Goal: Transaction & Acquisition: Purchase product/service

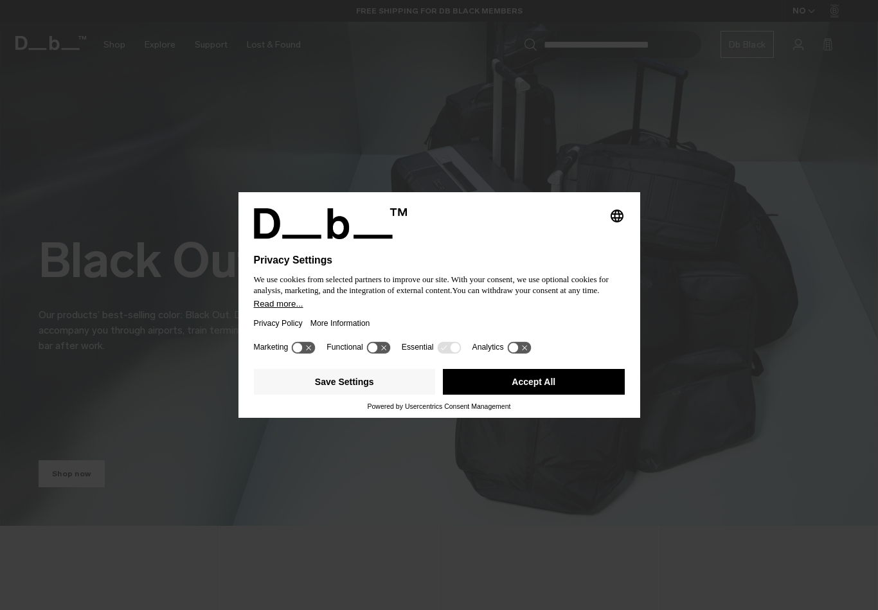
click at [383, 388] on button "Save Settings" at bounding box center [345, 382] width 182 height 26
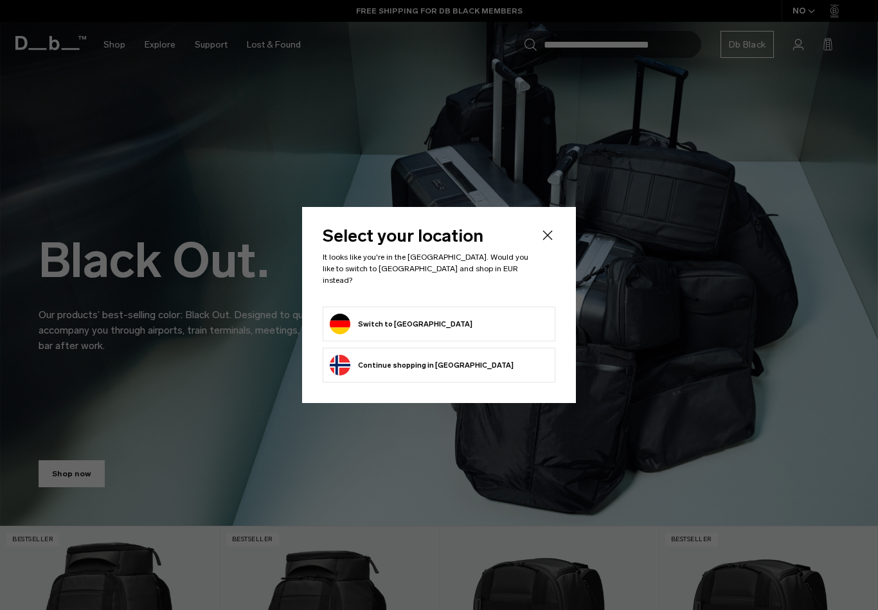
click at [420, 314] on button "Switch to Germany" at bounding box center [401, 324] width 143 height 21
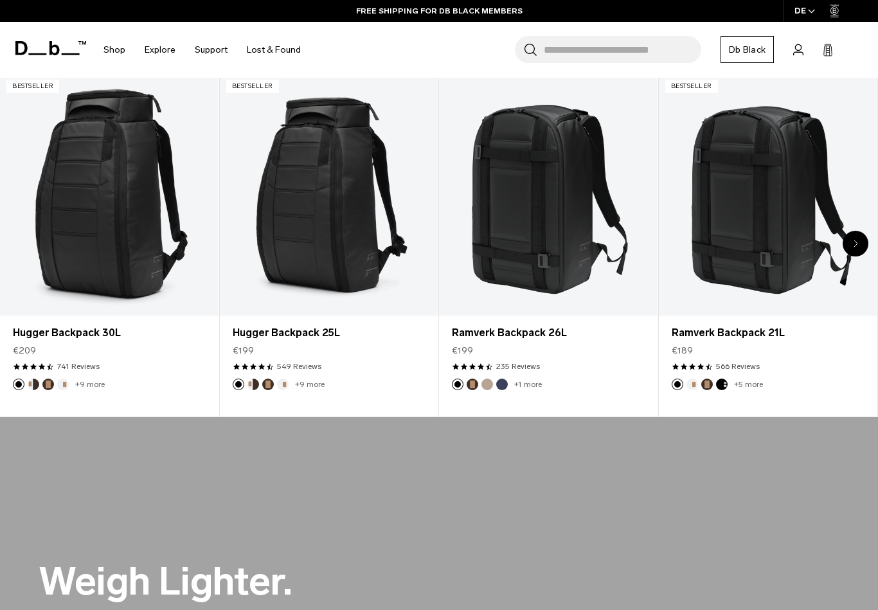
scroll to position [192, 0]
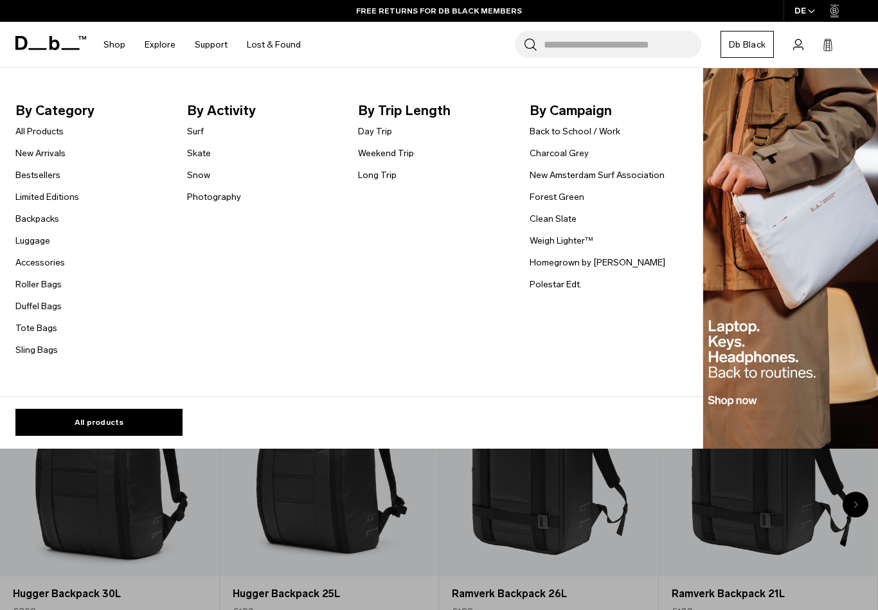
click at [59, 155] on link "New Arrivals" at bounding box center [40, 153] width 50 height 13
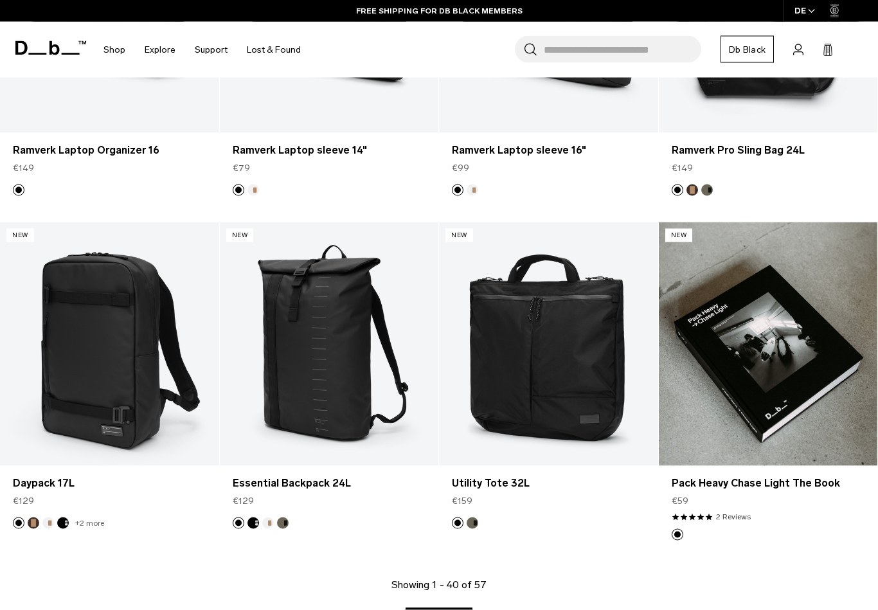
scroll to position [3331, 0]
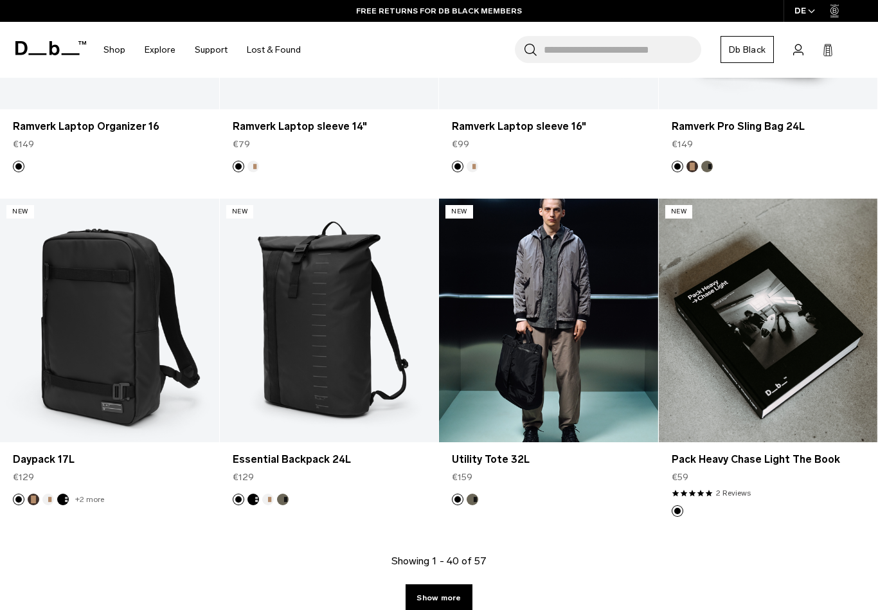
click at [569, 353] on link "Utility Tote 32L" at bounding box center [548, 320] width 219 height 243
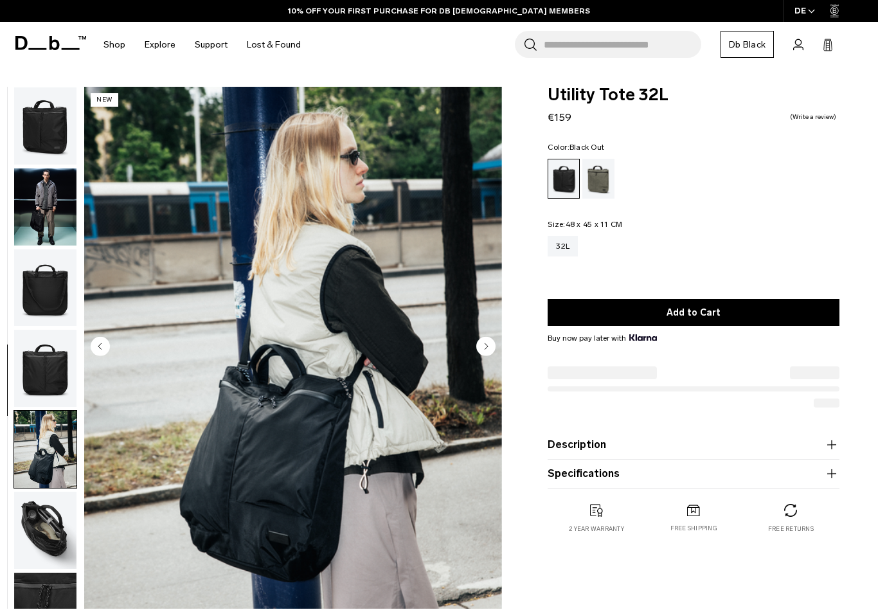
scroll to position [1, 0]
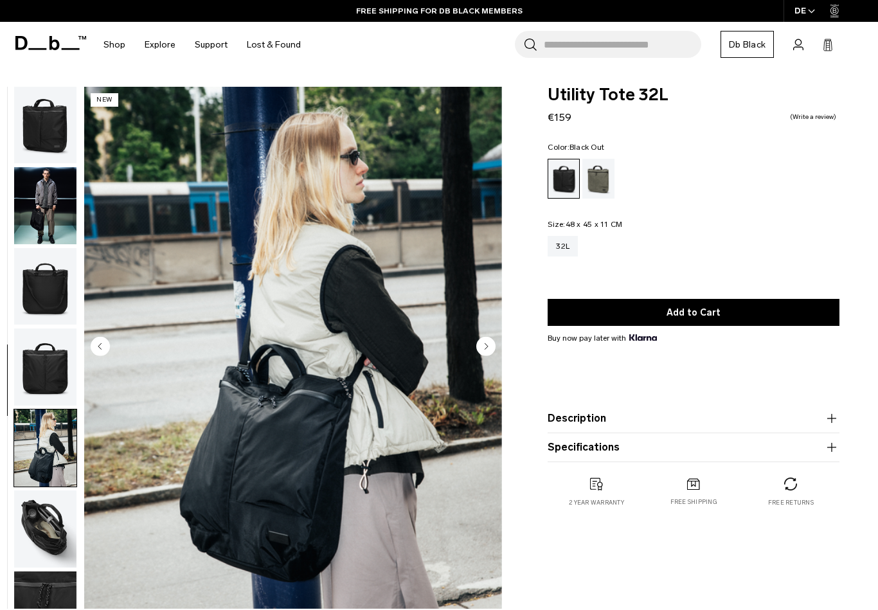
click at [56, 302] on img "button" at bounding box center [45, 286] width 62 height 77
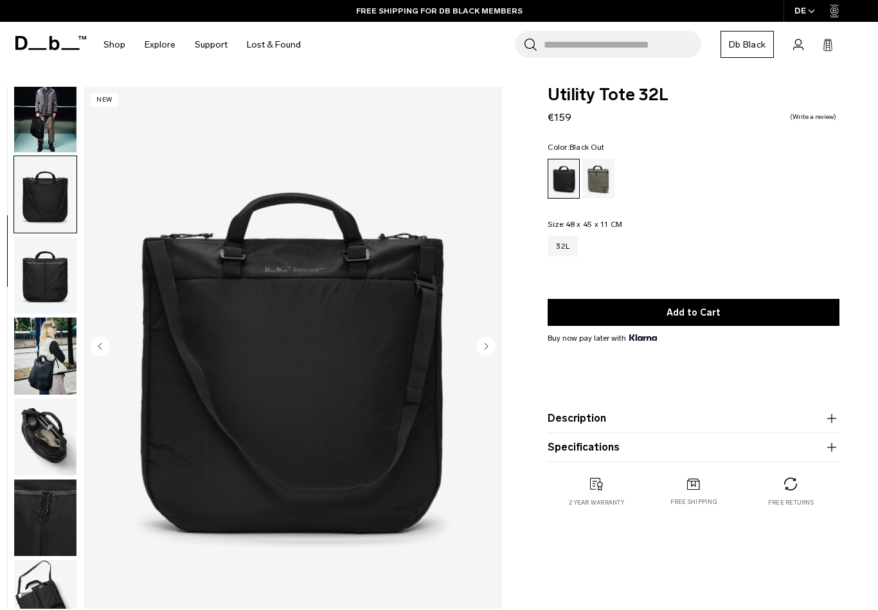
scroll to position [130, 0]
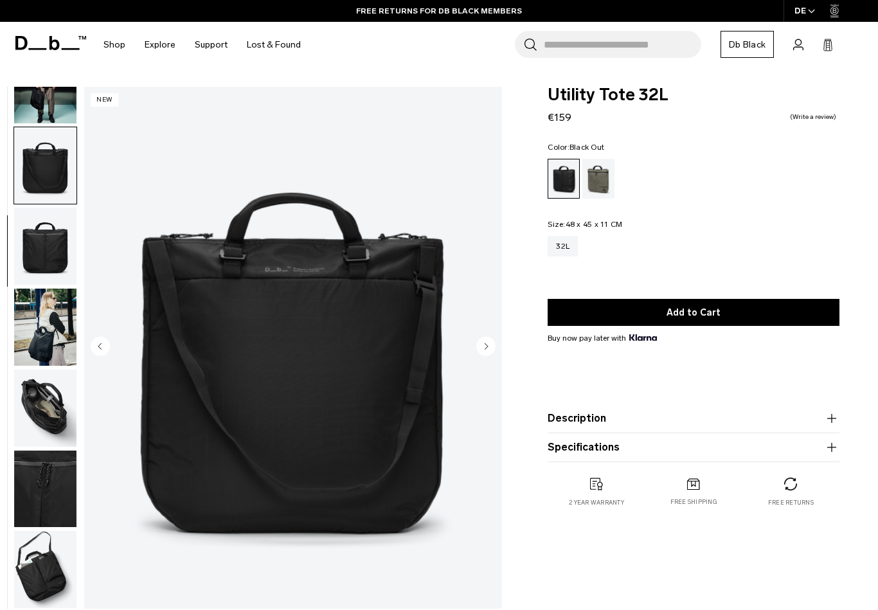
click at [45, 569] on img "button" at bounding box center [45, 569] width 62 height 77
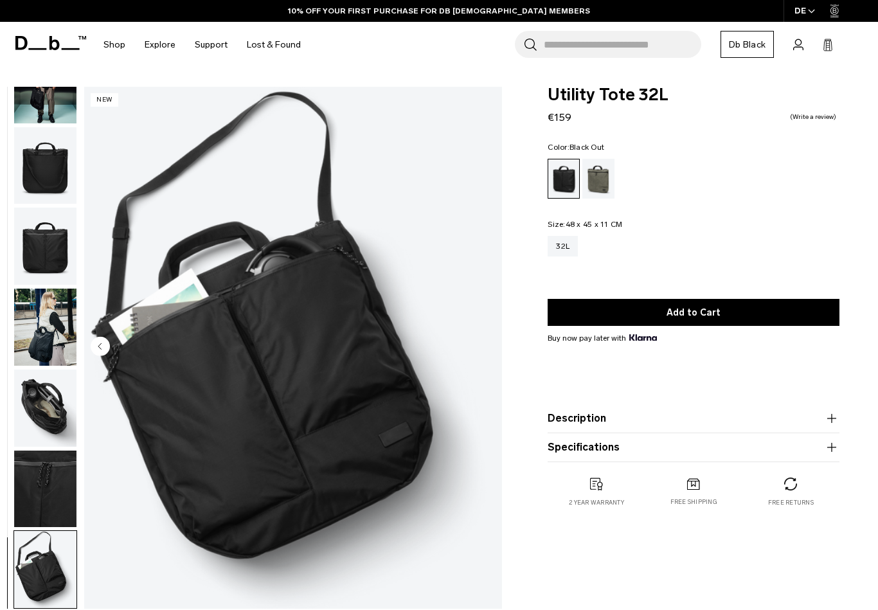
click at [738, 315] on button "Add to Cart" at bounding box center [694, 312] width 292 height 27
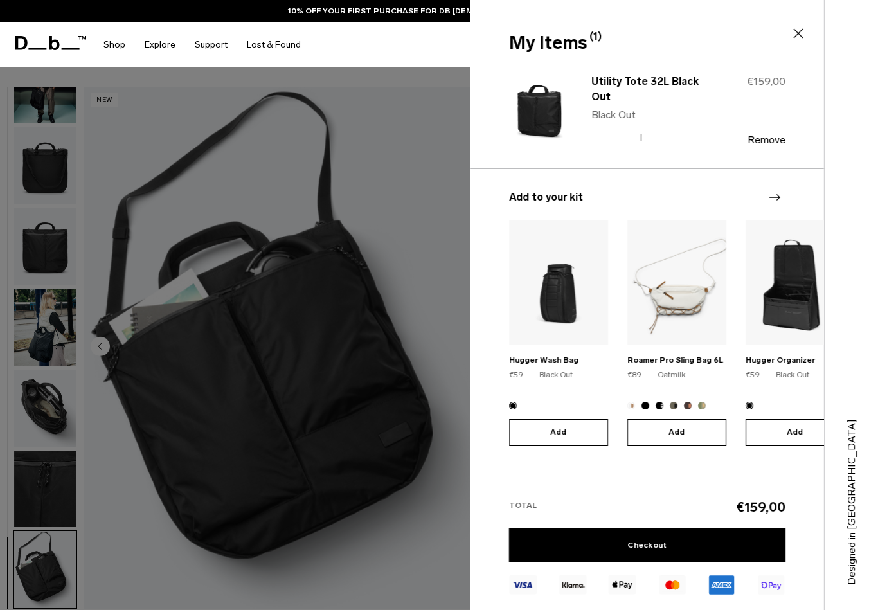
click at [800, 36] on icon at bounding box center [798, 33] width 15 height 15
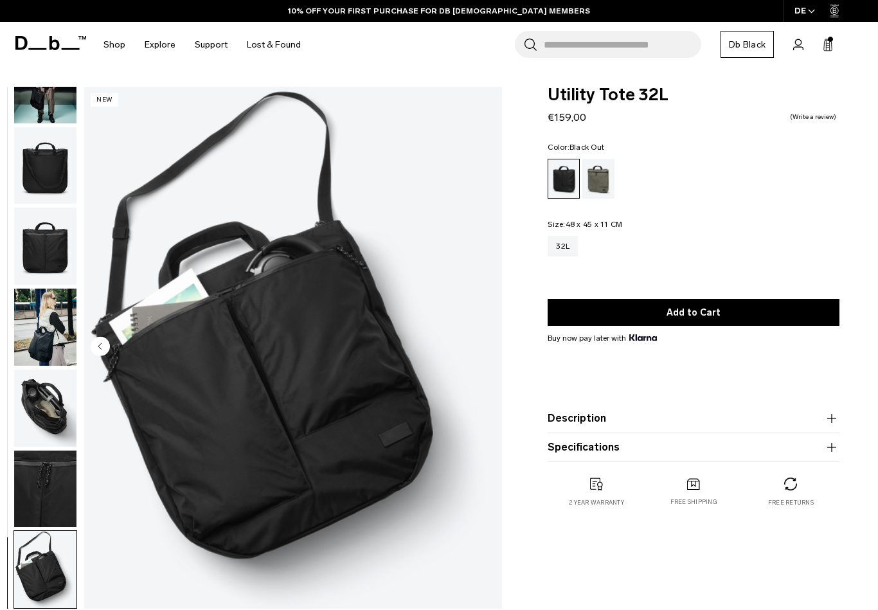
click at [795, 46] on icon at bounding box center [798, 45] width 10 height 12
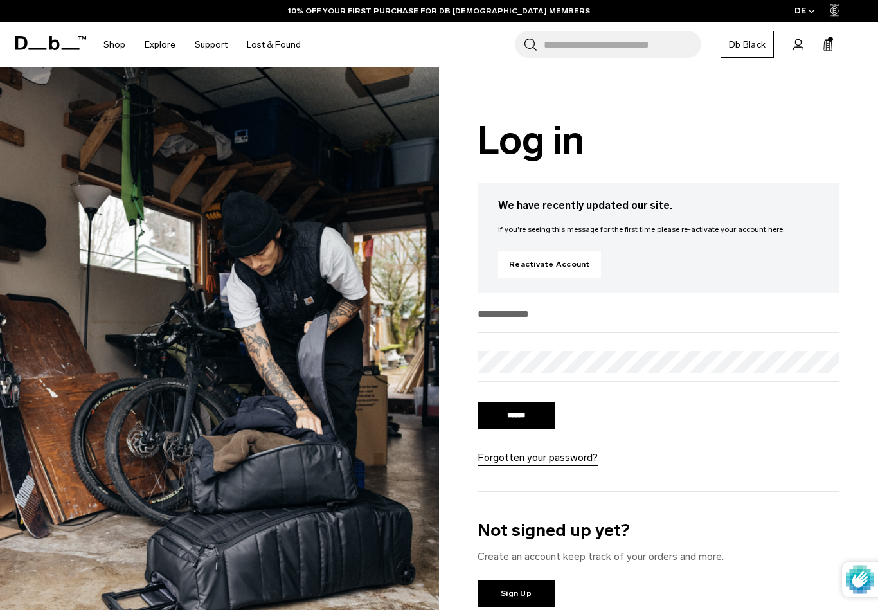
type input "**********"
click at [516, 420] on input "******" at bounding box center [516, 415] width 77 height 27
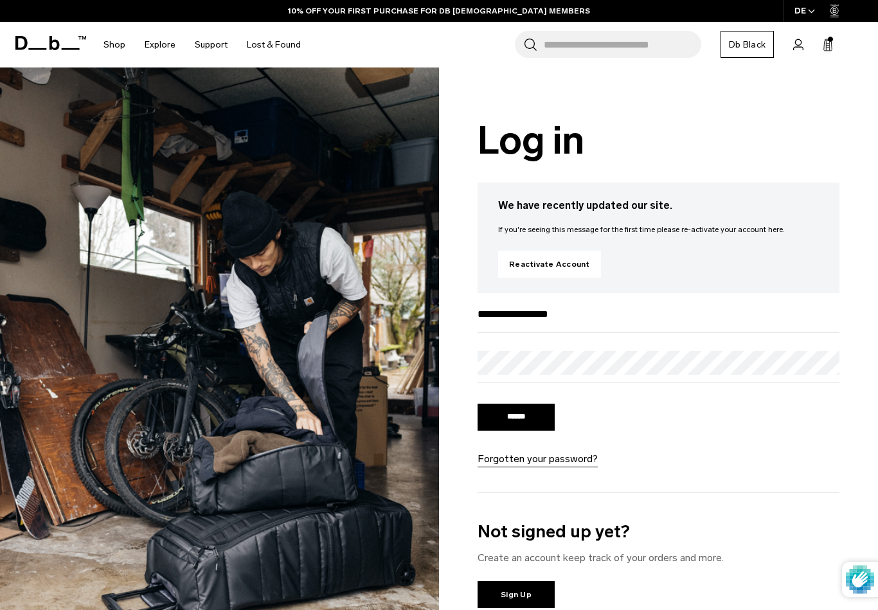
click at [533, 423] on input "******" at bounding box center [516, 417] width 77 height 27
click at [532, 428] on input "******" at bounding box center [516, 417] width 77 height 27
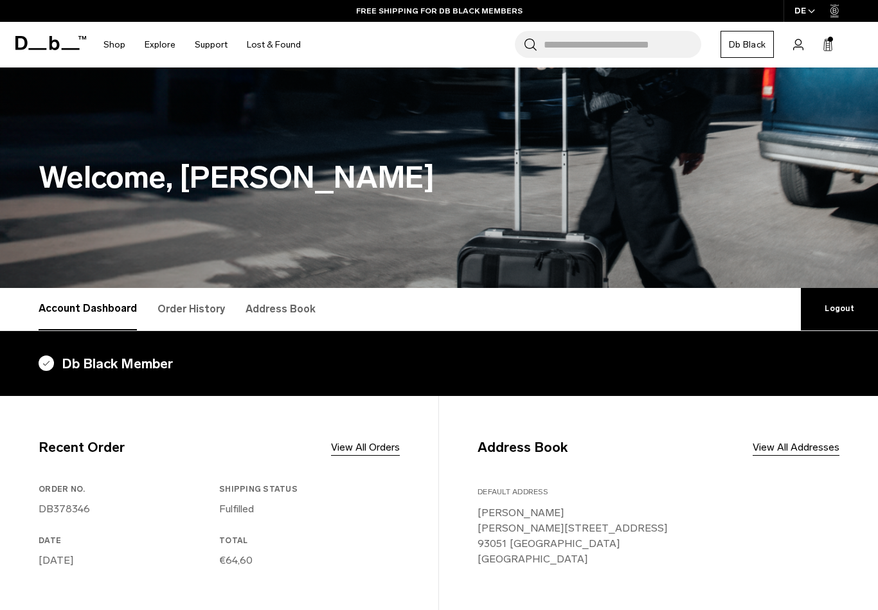
click at [827, 57] on div "Search for Bags, Luggage... Search Close Trending Products All Products Hugger …" at bounding box center [588, 45] width 557 height 46
click at [825, 60] on div "Search for Bags, Luggage... Search Close Trending Products All Products Hugger …" at bounding box center [588, 45] width 557 height 46
click at [827, 52] on span at bounding box center [828, 44] width 10 height 15
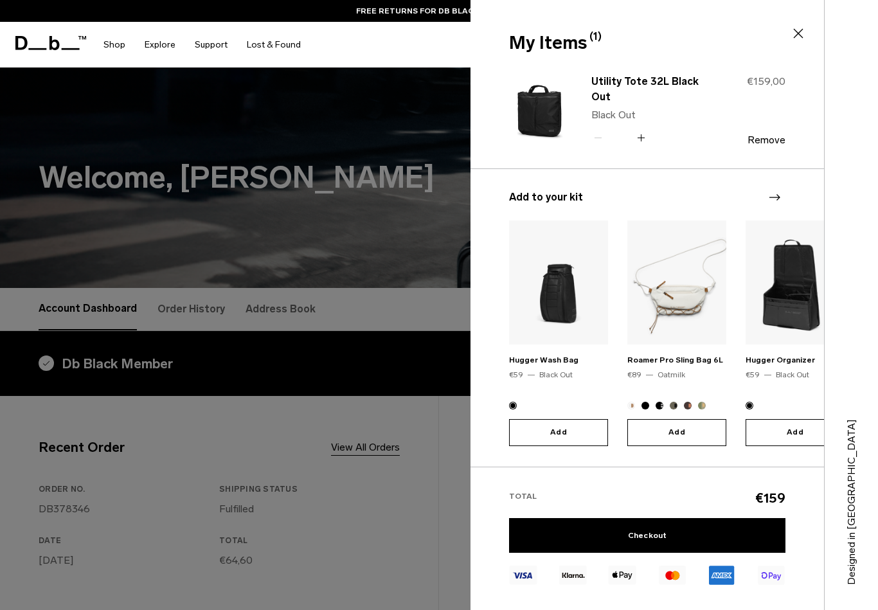
click at [656, 84] on link "Utility Tote 32L Black Out" at bounding box center [647, 89] width 113 height 31
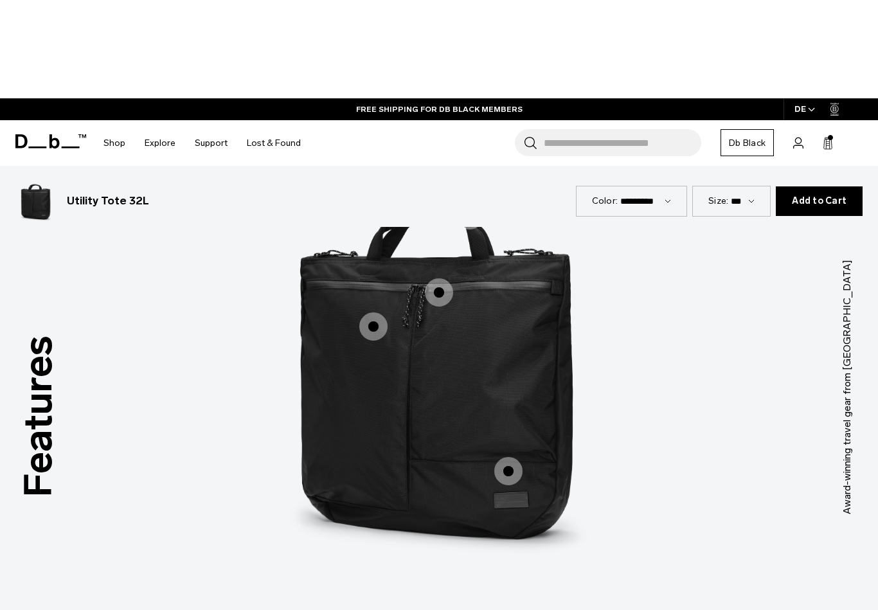
scroll to position [1397, 0]
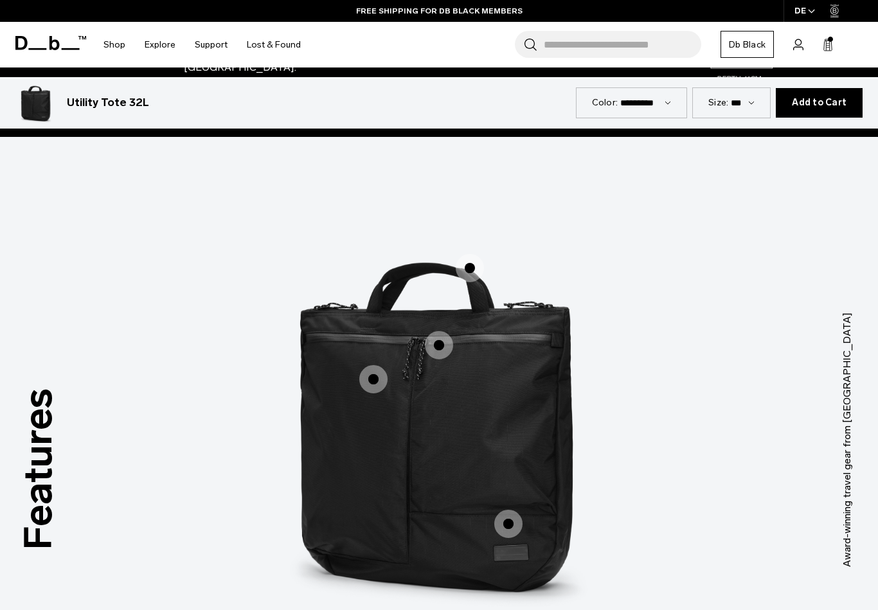
click at [438, 331] on span "1 / 3" at bounding box center [439, 345] width 28 height 28
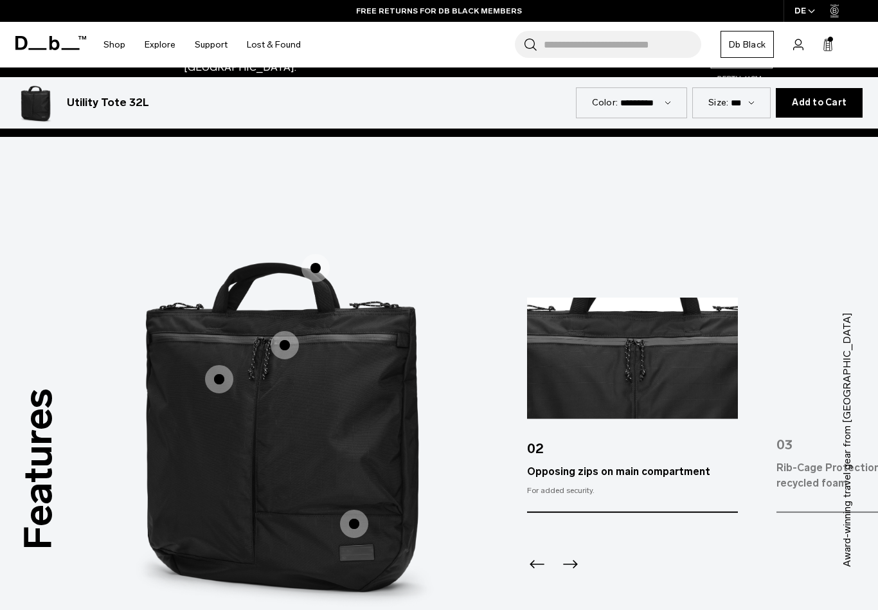
click at [360, 523] on label "Rib-Cage Protection™ made from recycled foam" at bounding box center [354, 523] width 31 height 31
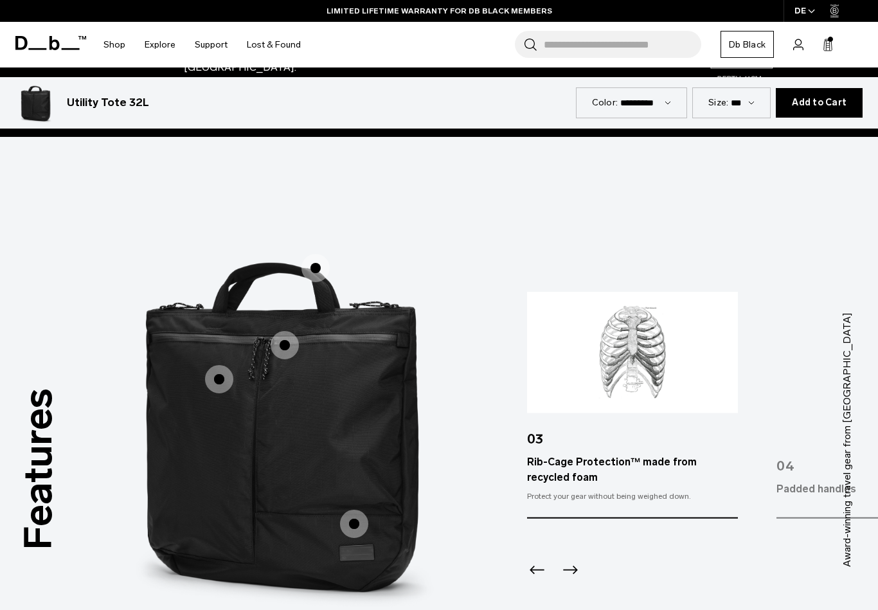
click at [216, 370] on span "1 / 3" at bounding box center [219, 379] width 28 height 28
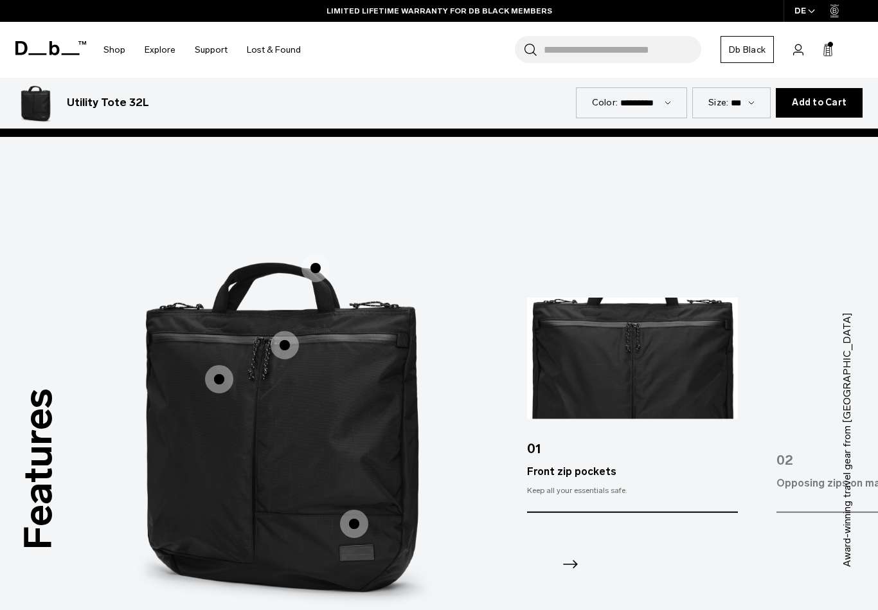
scroll to position [1499, 0]
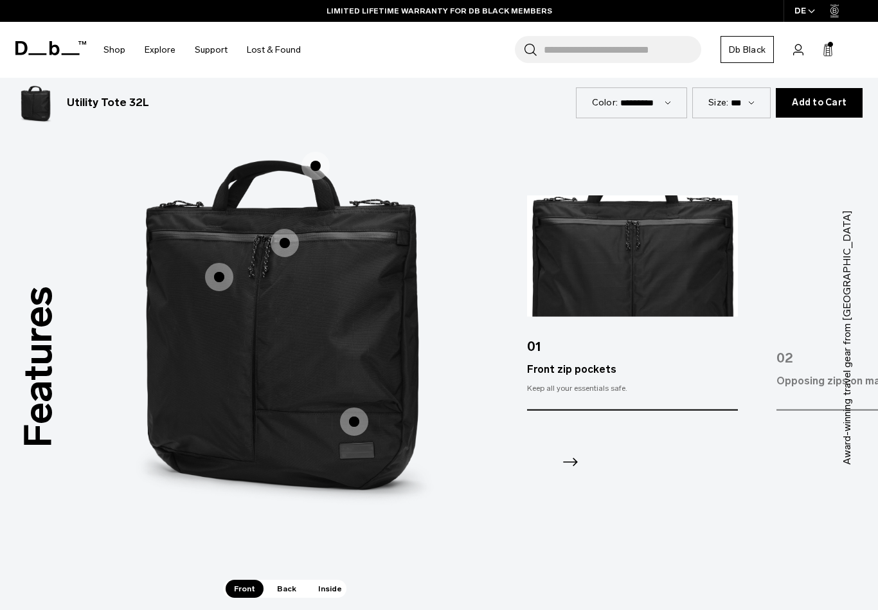
click at [280, 580] on span "Back" at bounding box center [287, 589] width 36 height 18
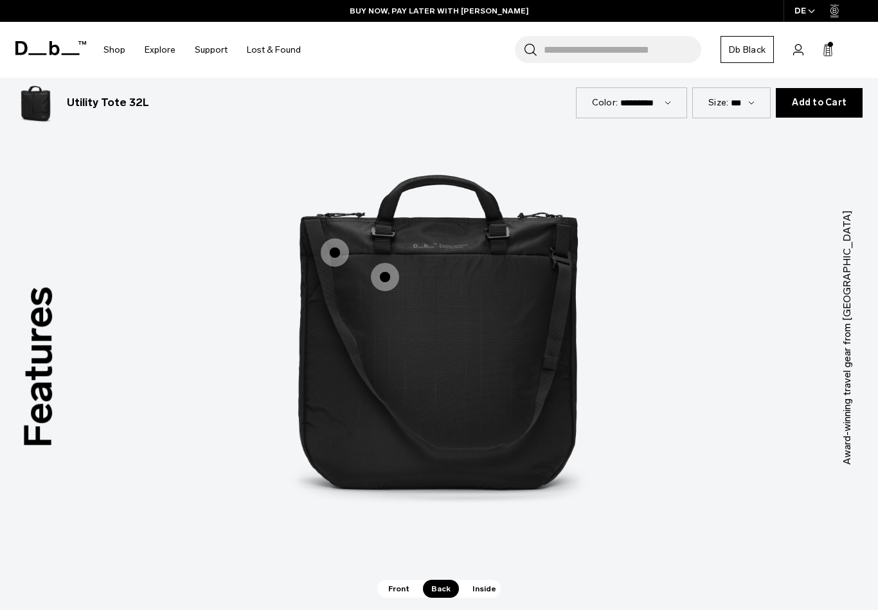
click at [388, 270] on span "2 / 3" at bounding box center [385, 277] width 28 height 28
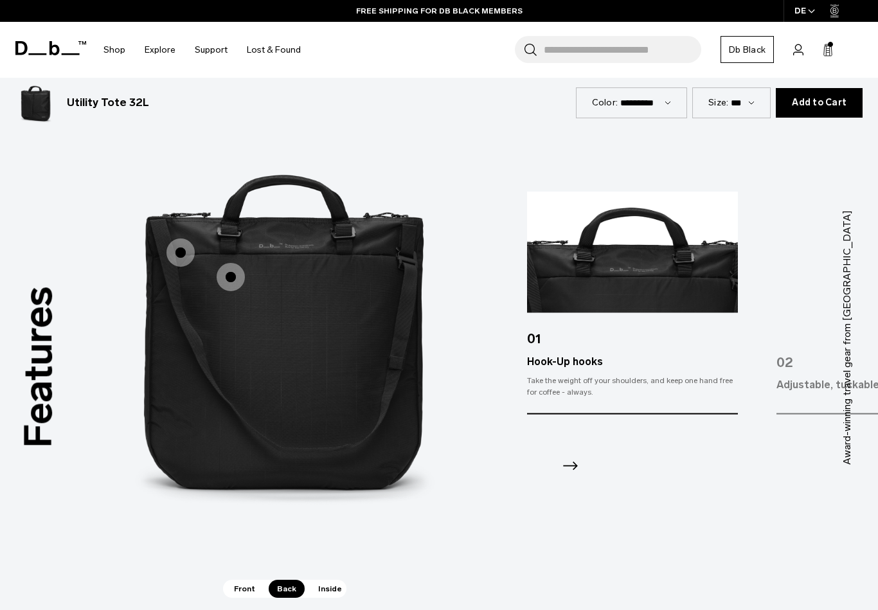
click at [188, 247] on span "2 / 3" at bounding box center [180, 252] width 28 height 28
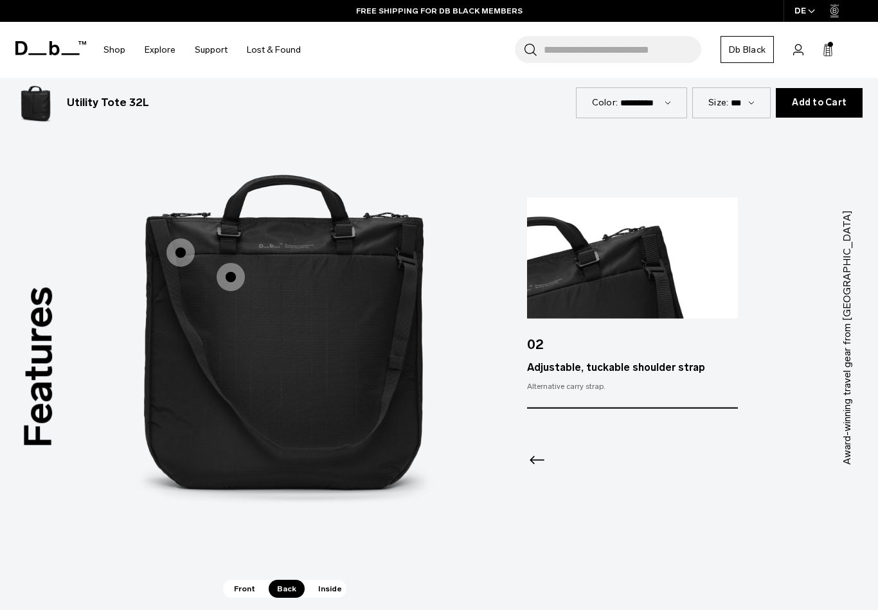
click at [326, 580] on span "Inside" at bounding box center [330, 589] width 40 height 18
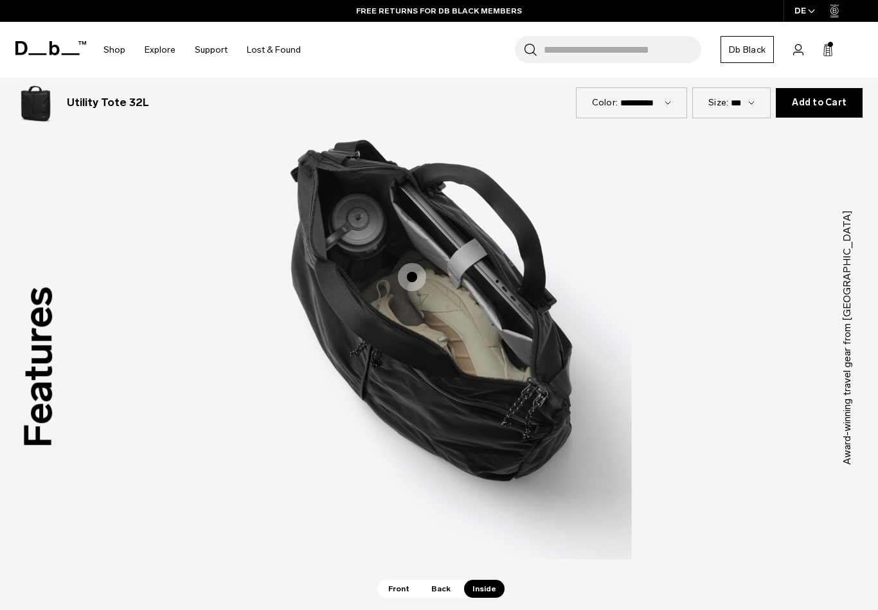
click at [416, 266] on span "3 / 3" at bounding box center [412, 277] width 28 height 28
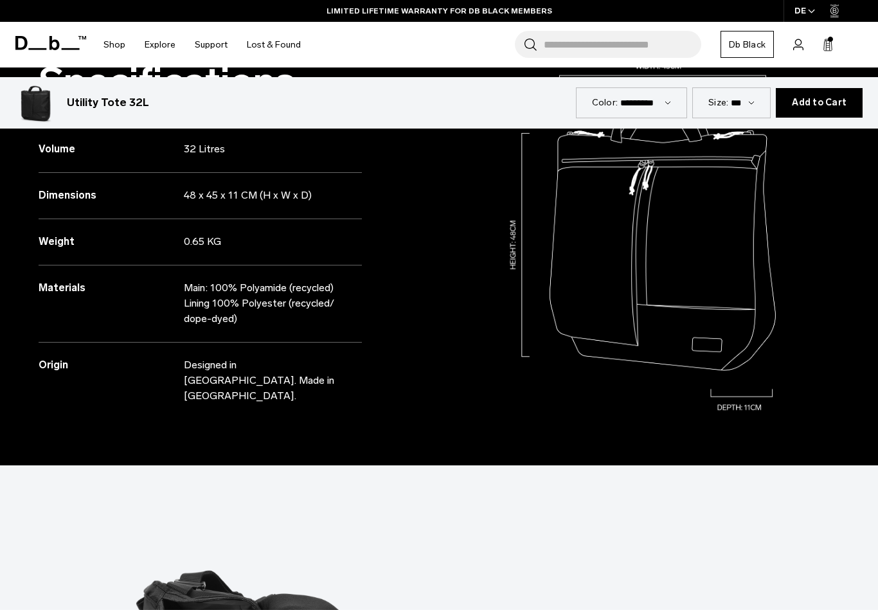
scroll to position [0, 0]
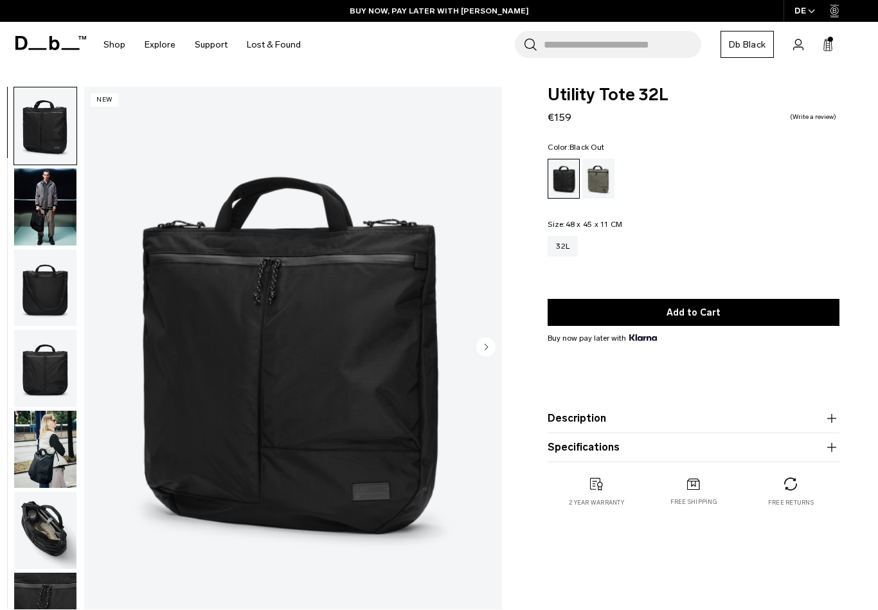
click at [827, 43] on rect at bounding box center [828, 43] width 3 height 1
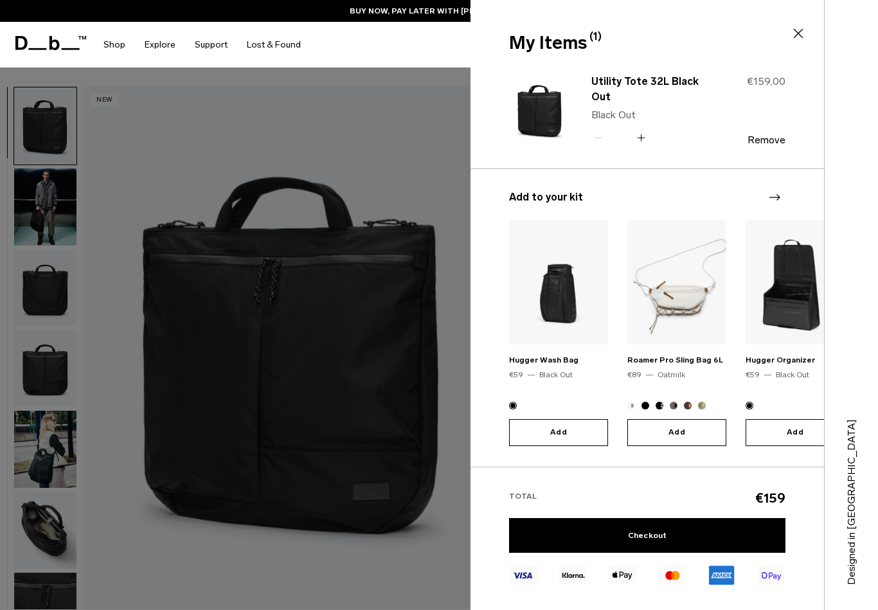
click at [714, 546] on link "Checkout" at bounding box center [647, 535] width 276 height 35
